Goal: Transaction & Acquisition: Book appointment/travel/reservation

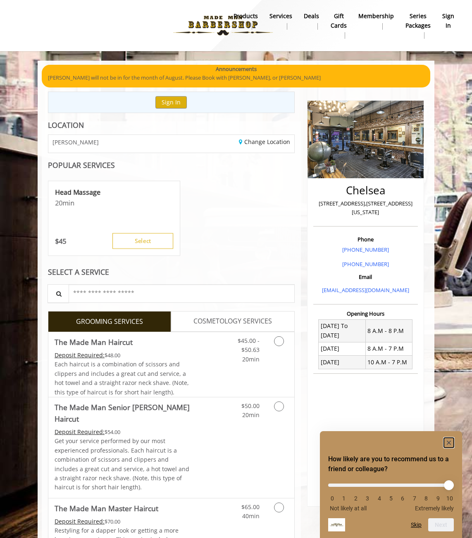
click at [453, 442] on rect "Hide survey" at bounding box center [448, 443] width 10 height 10
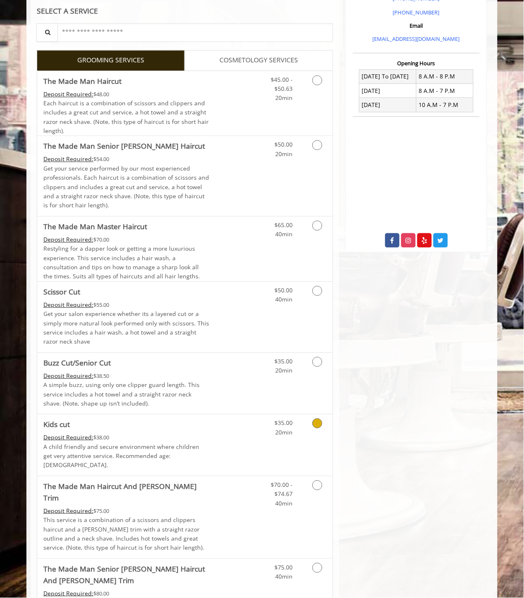
scroll to position [229, 0]
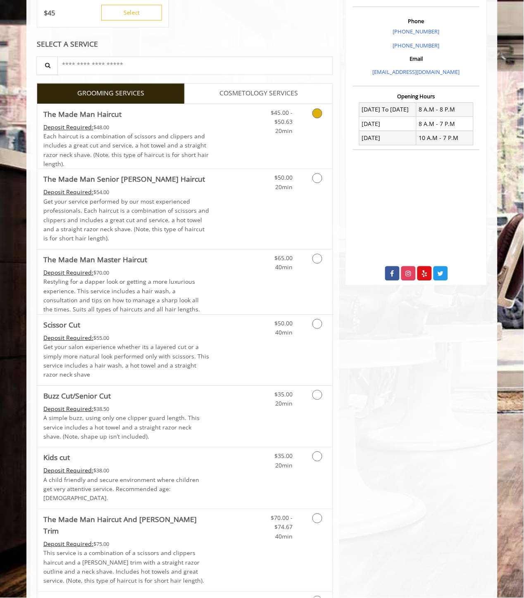
click at [213, 124] on link "Discounted Price" at bounding box center [233, 136] width 49 height 65
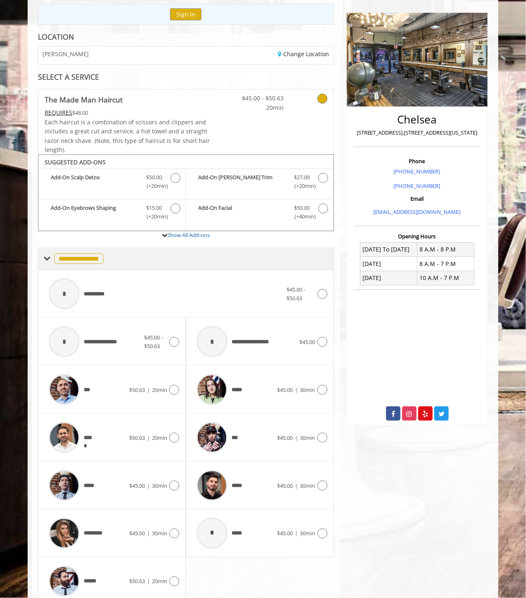
scroll to position [125, 0]
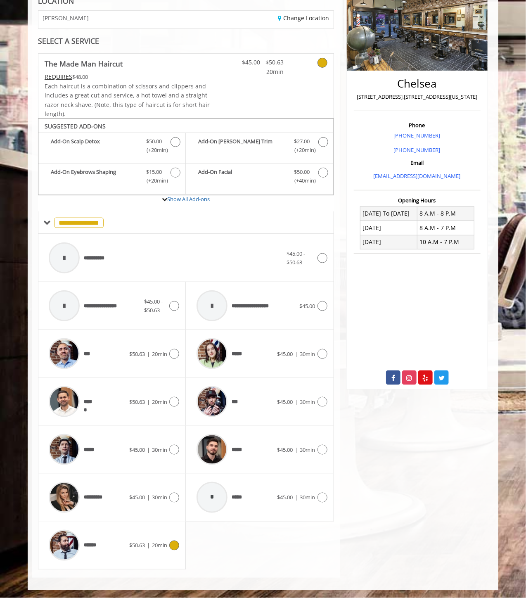
click at [133, 538] on span "$50.63" at bounding box center [137, 545] width 16 height 7
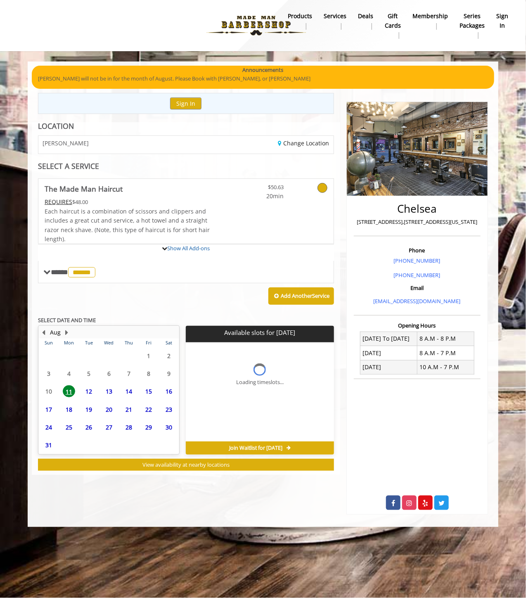
scroll to position [0, 0]
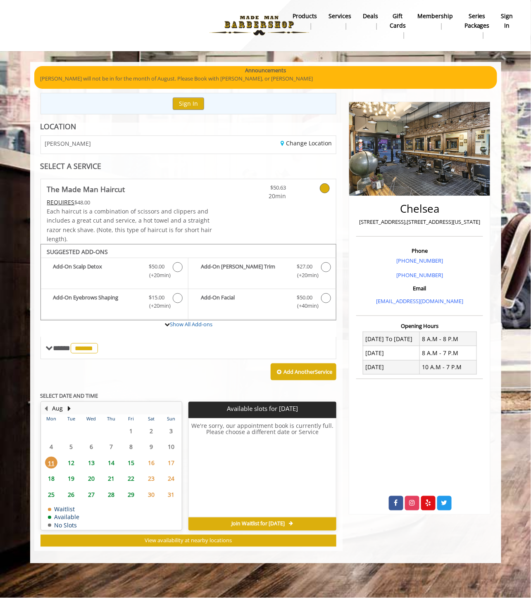
click at [237, 522] on span "Join Waitlist for [DATE]" at bounding box center [257, 524] width 53 height 7
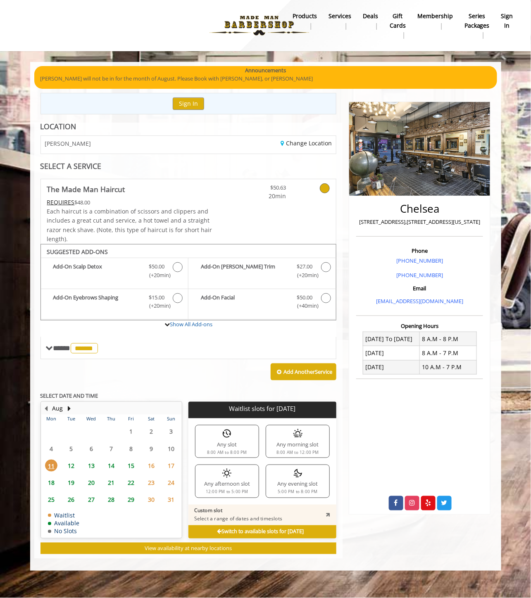
click at [296, 481] on div "Any evening slot 5:00 PM to 8:00 PM" at bounding box center [297, 480] width 64 height 33
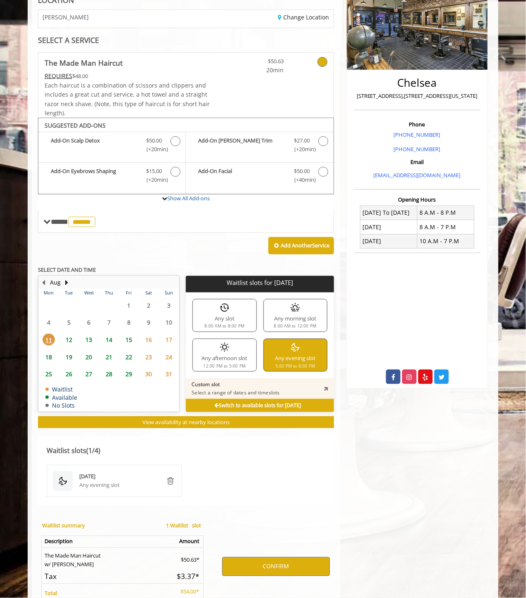
scroll to position [175, 0]
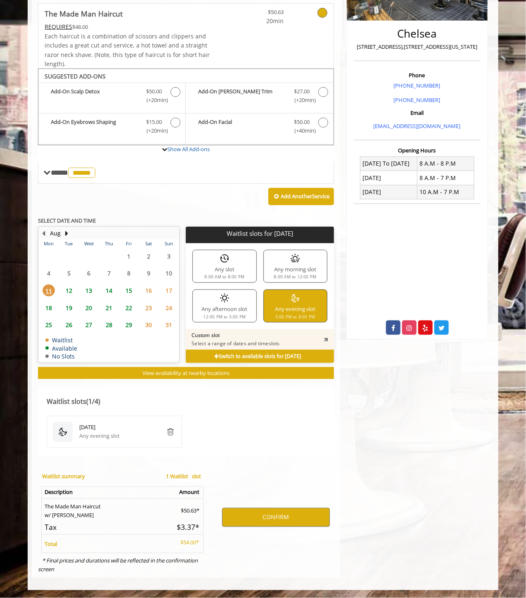
click at [64, 288] on span "12" at bounding box center [69, 290] width 12 height 12
click at [84, 291] on span "13" at bounding box center [89, 290] width 12 height 12
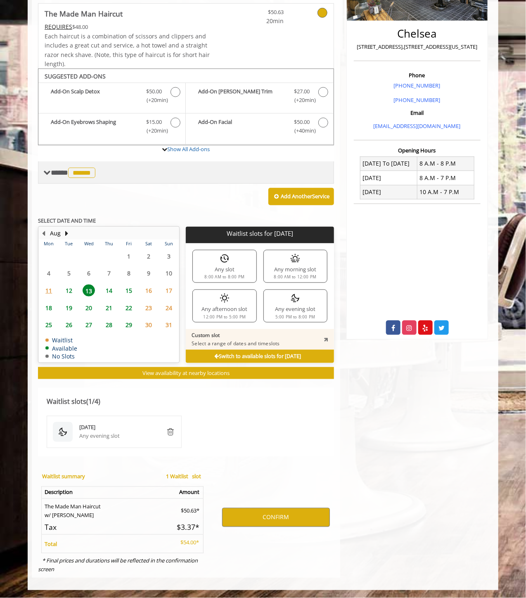
click at [81, 175] on span "******" at bounding box center [81, 173] width 27 height 10
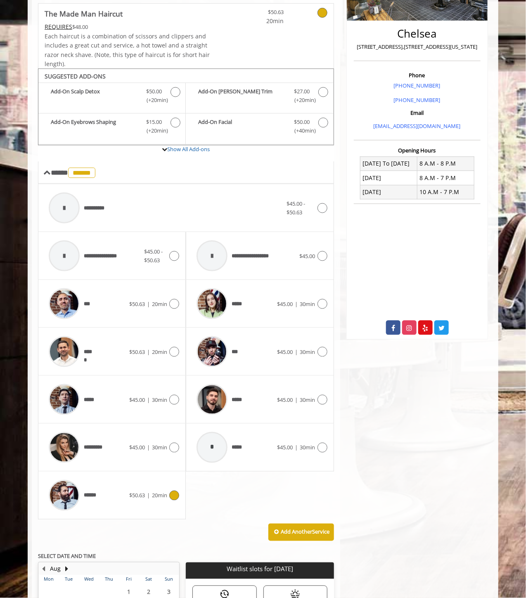
click at [125, 494] on div "******" at bounding box center [87, 495] width 85 height 39
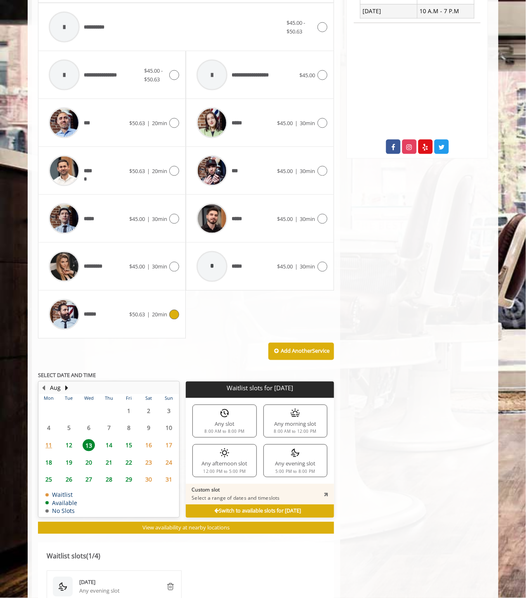
scroll to position [358, 0]
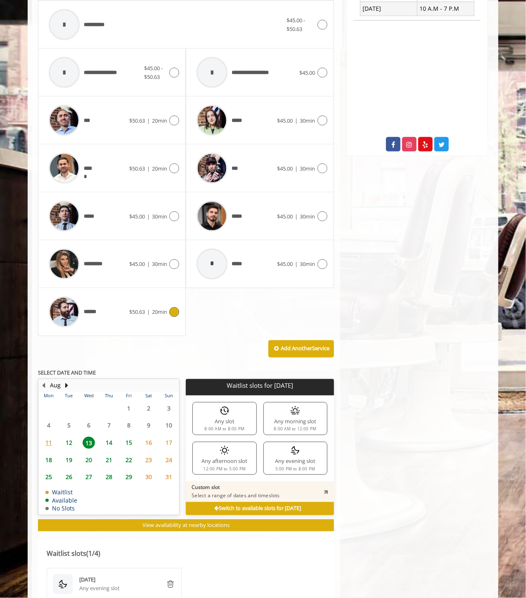
click at [69, 440] on span "12" at bounding box center [69, 443] width 12 height 12
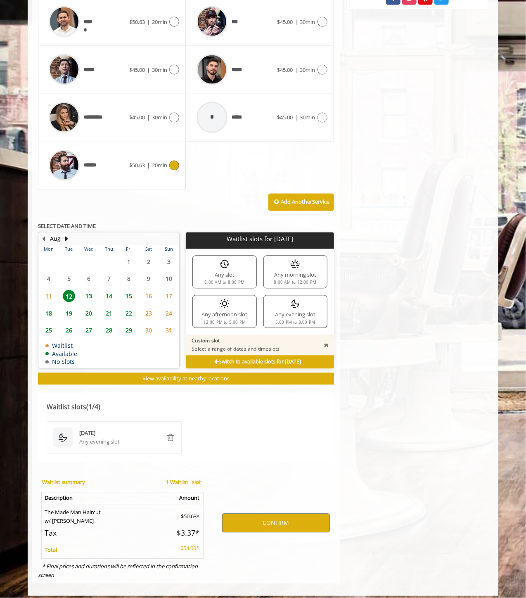
scroll to position [511, 0]
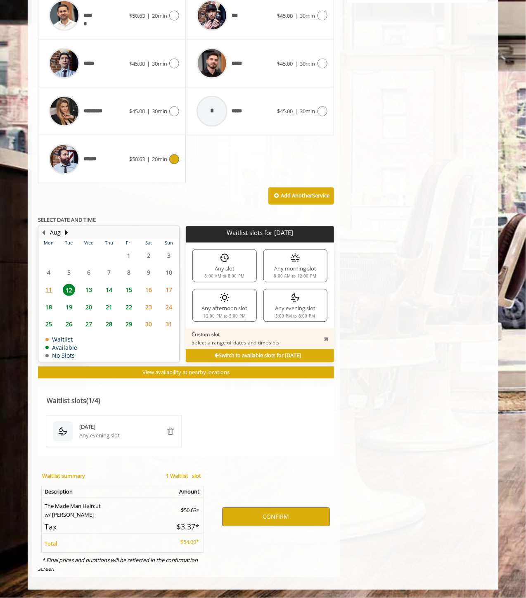
click at [114, 291] on span "14" at bounding box center [109, 290] width 12 height 12
click at [123, 287] on span "15" at bounding box center [129, 290] width 12 height 12
click at [270, 357] on b "Switch to available slots for [DATE]" at bounding box center [257, 355] width 87 height 7
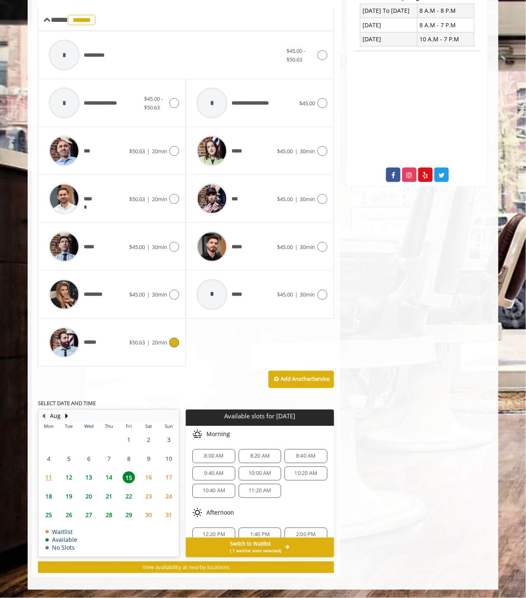
scroll to position [327, 0]
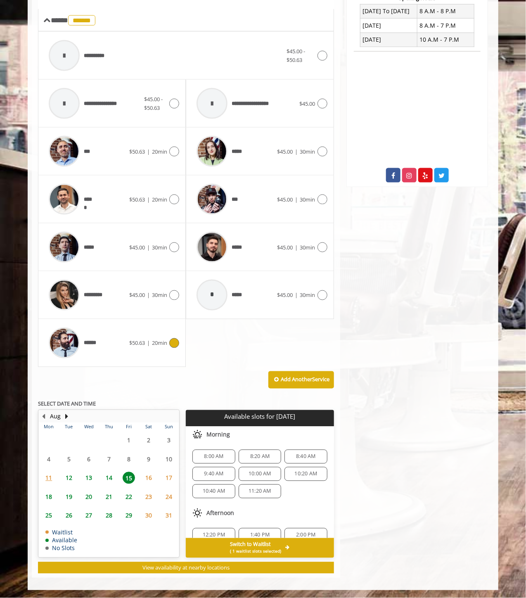
click at [45, 474] on span "11" at bounding box center [49, 478] width 12 height 12
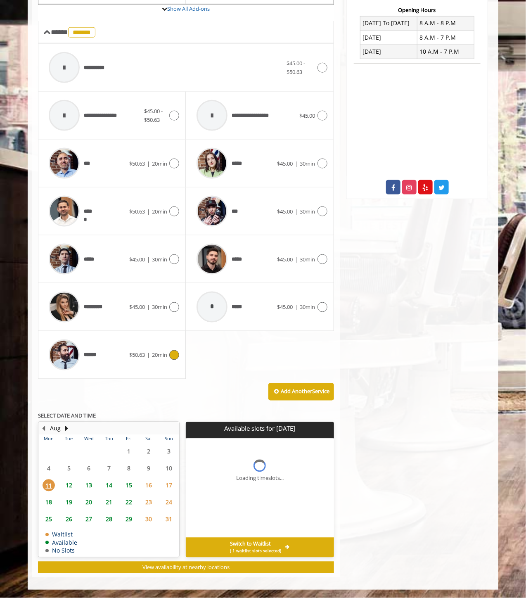
scroll to position [315, 0]
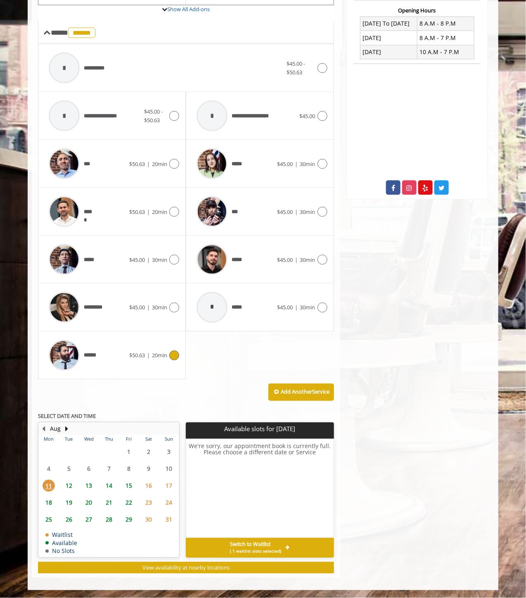
click at [71, 487] on span "12" at bounding box center [69, 486] width 12 height 12
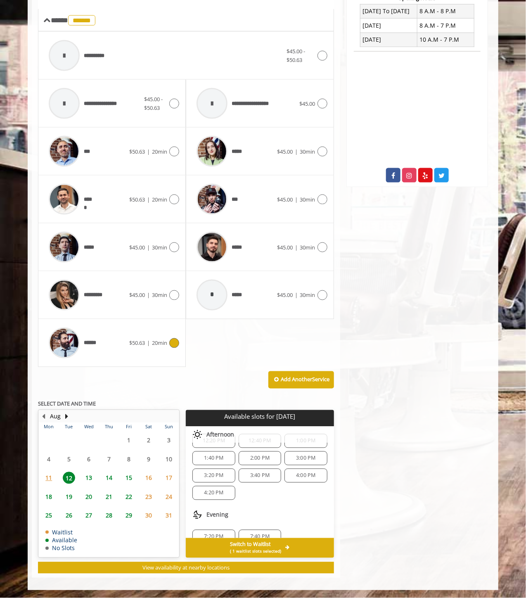
scroll to position [89, 0]
click at [84, 478] on span "13" at bounding box center [89, 478] width 12 height 12
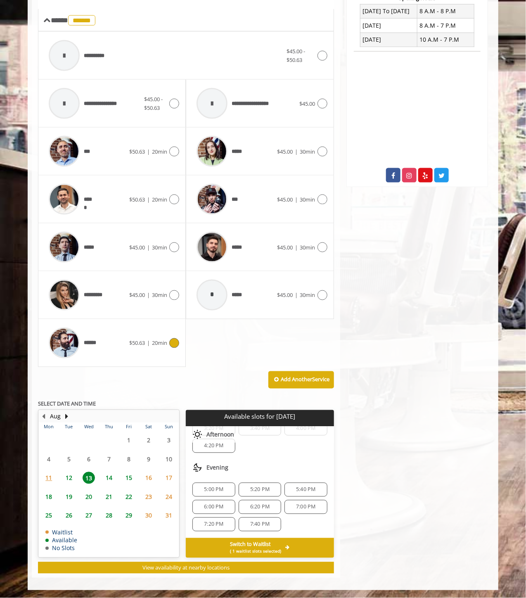
click at [250, 490] on span "5:20 PM" at bounding box center [259, 489] width 19 height 7
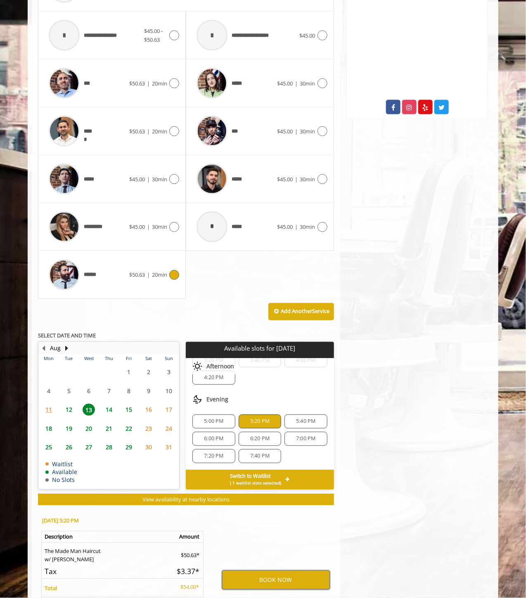
scroll to position [385, 0]
